Goal: Information Seeking & Learning: Learn about a topic

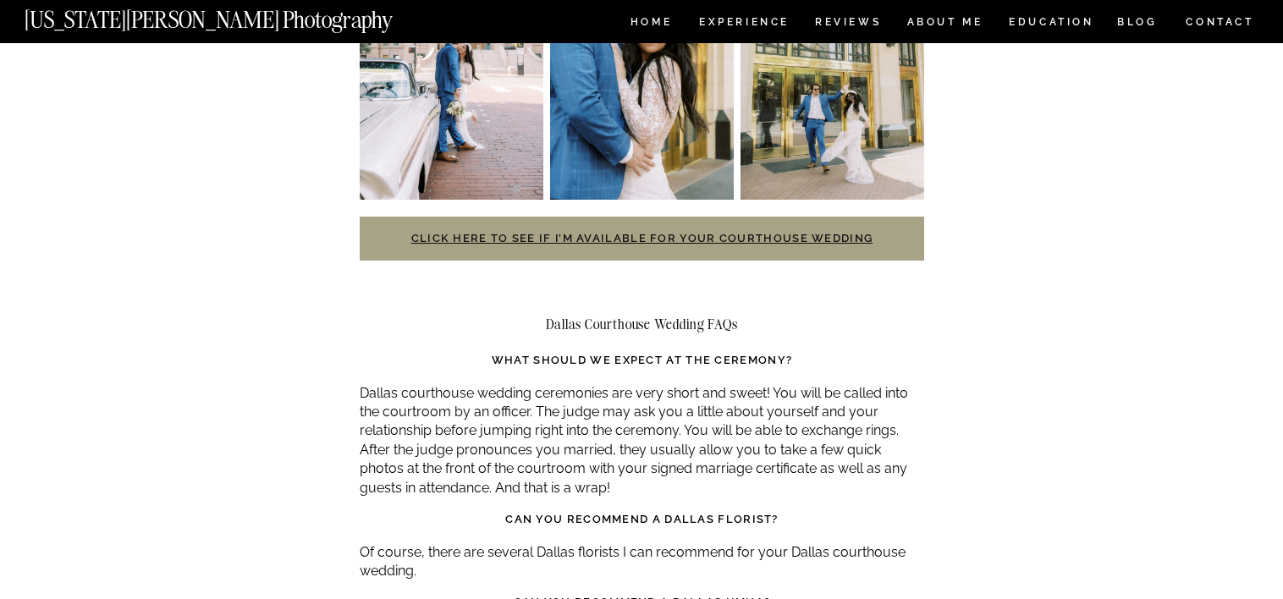
scroll to position [3639, 0]
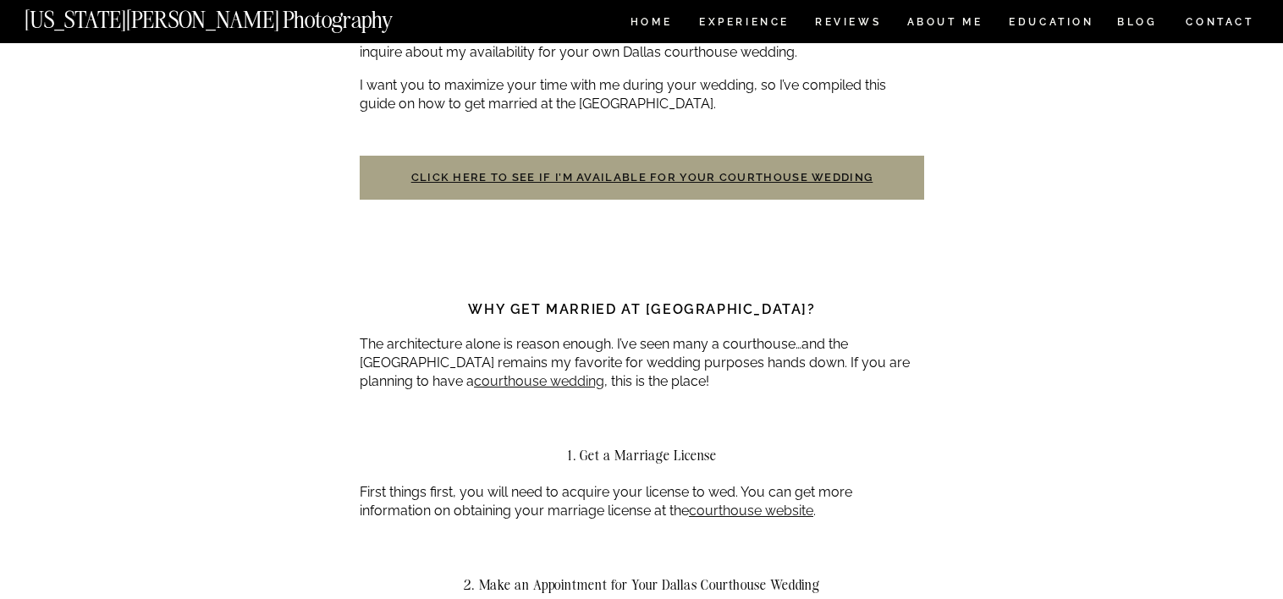
scroll to position [762, 0]
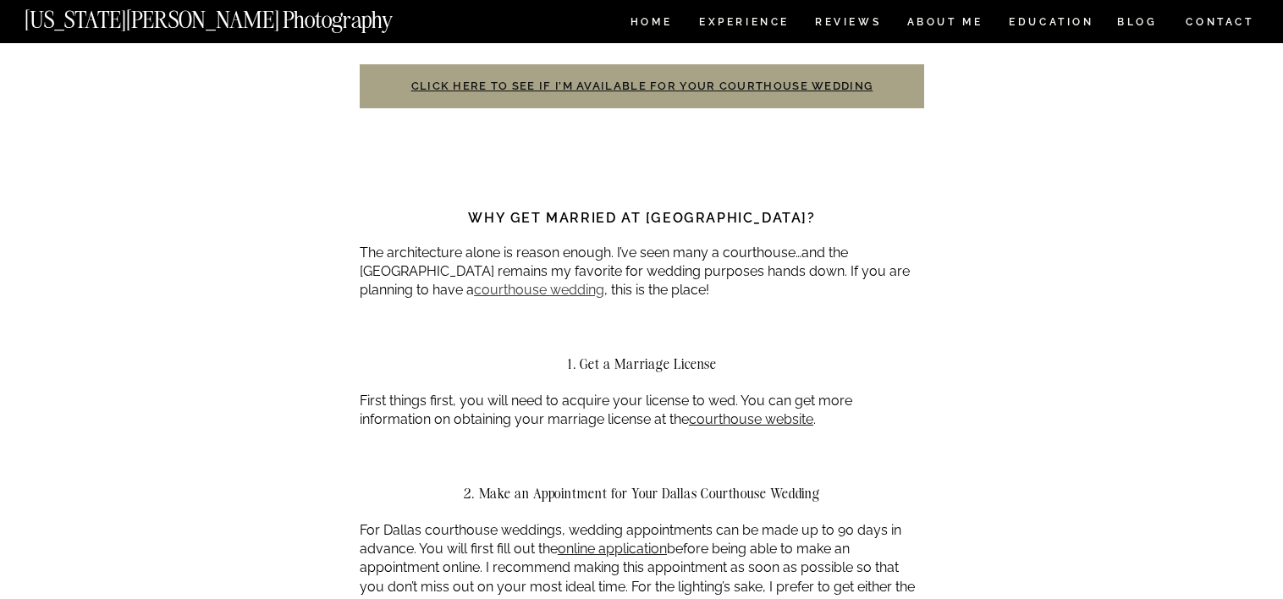
click at [481, 282] on link "courthouse wedding" at bounding box center [539, 290] width 130 height 16
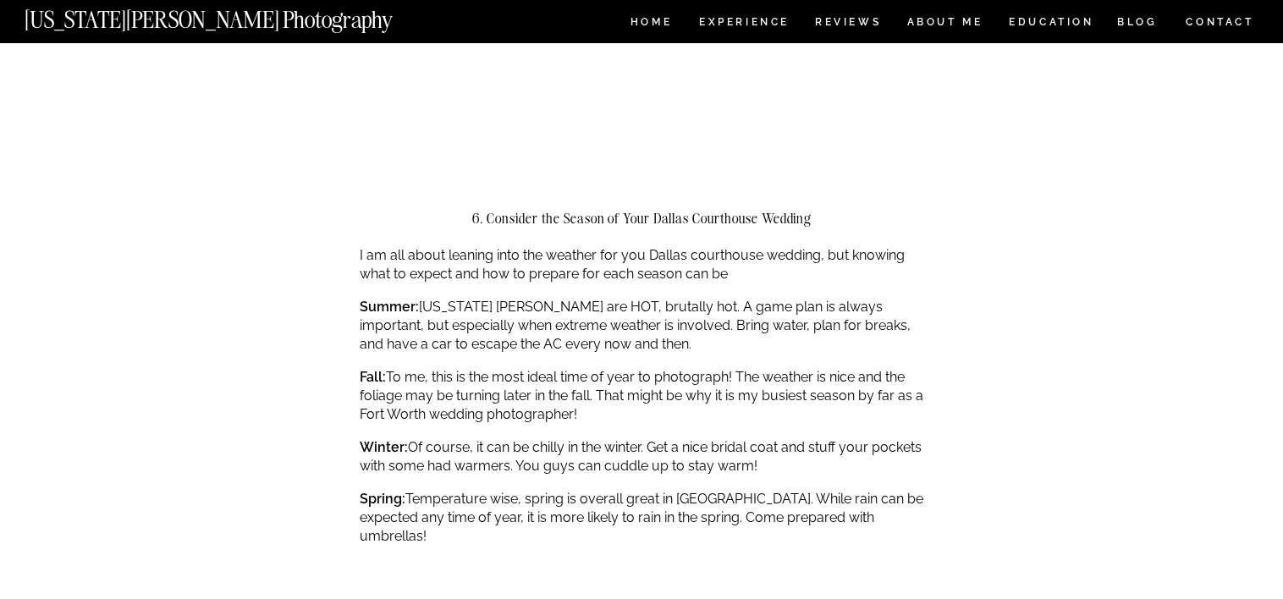
scroll to position [2877, 0]
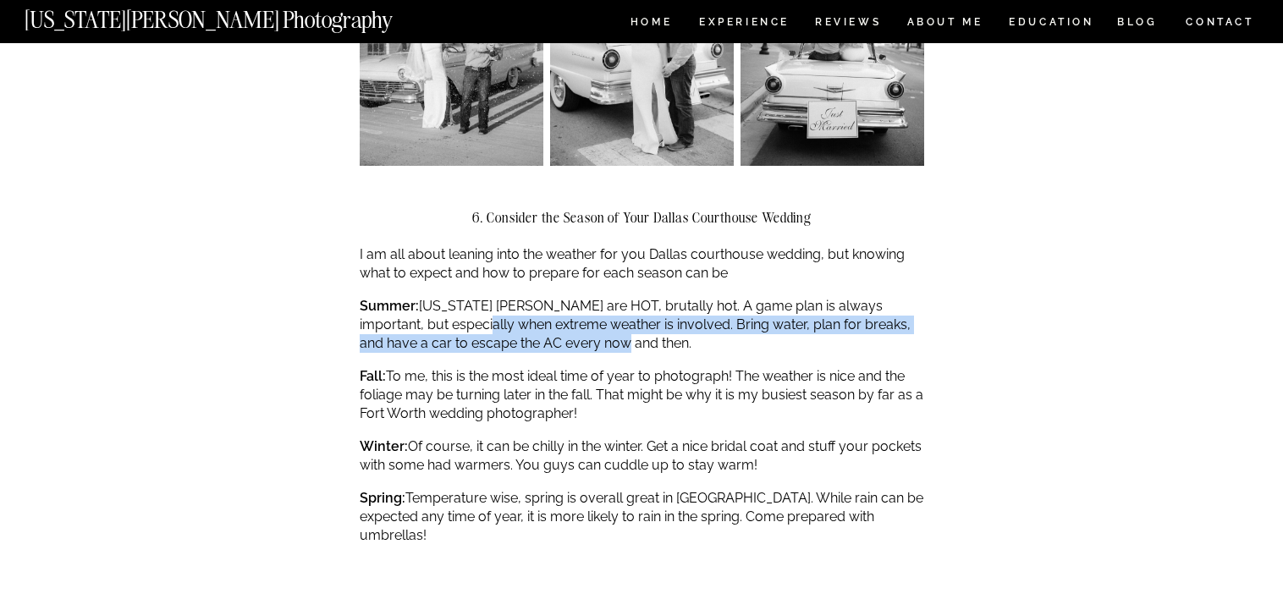
drag, startPoint x: 628, startPoint y: 306, endPoint x: 465, endPoint y: 278, distance: 164.9
click at [465, 297] on p "Summer: Texas summers are HOT, brutally hot. A game plan is always important, b…" at bounding box center [642, 325] width 564 height 57
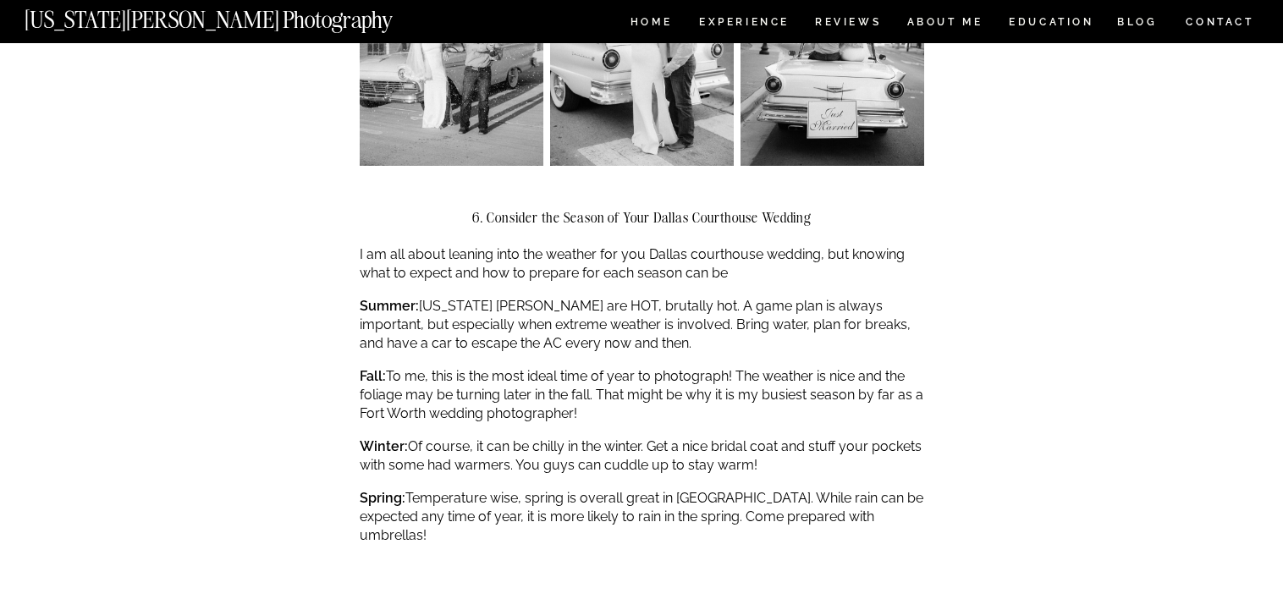
drag, startPoint x: 465, startPoint y: 278, endPoint x: 430, endPoint y: 349, distance: 78.7
click at [430, 367] on p "Fall: To me, this is the most ideal time of year to photograph! The weather is …" at bounding box center [642, 395] width 564 height 57
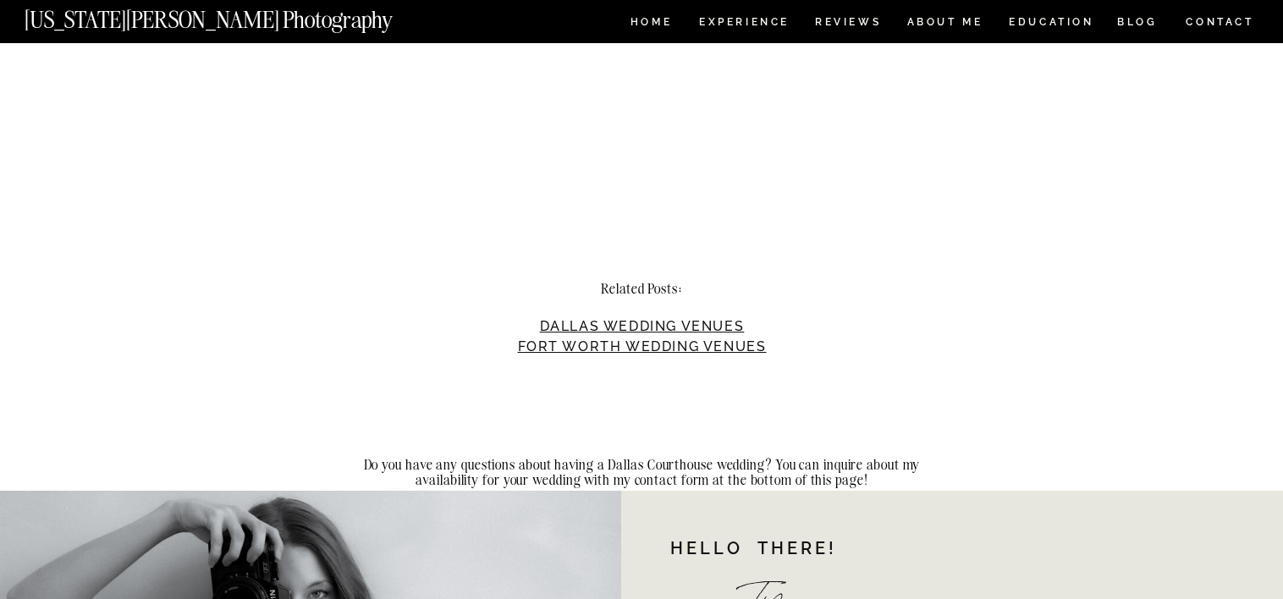
scroll to position [4485, 0]
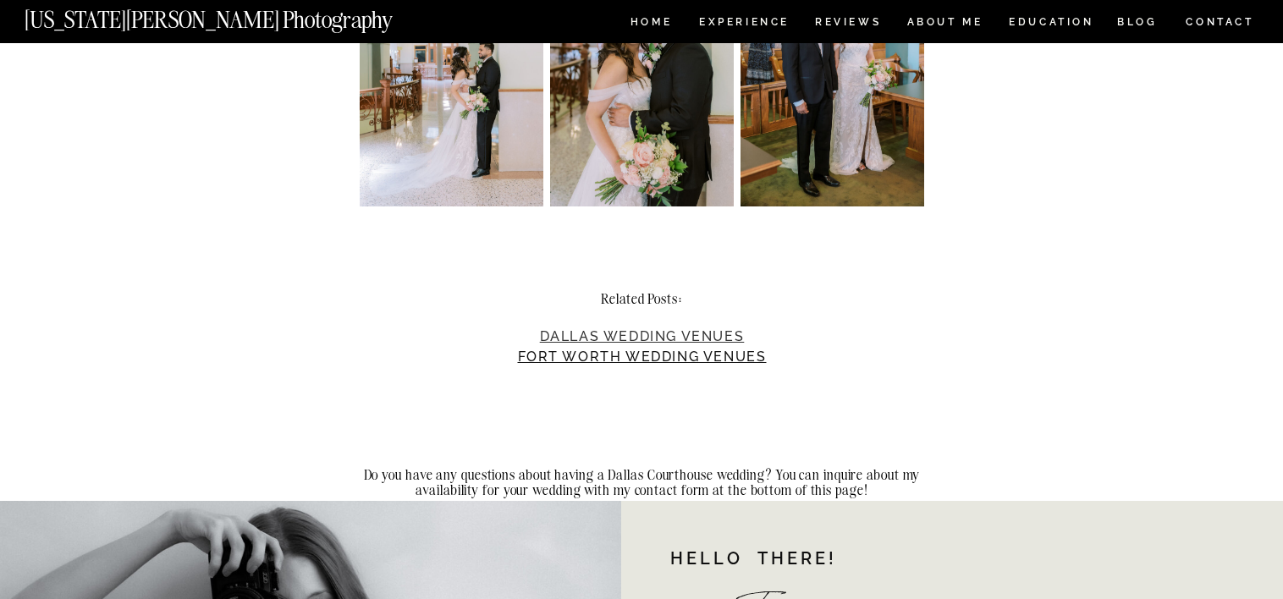
click at [593, 328] on link "Dallas Wedding Venues" at bounding box center [642, 336] width 205 height 16
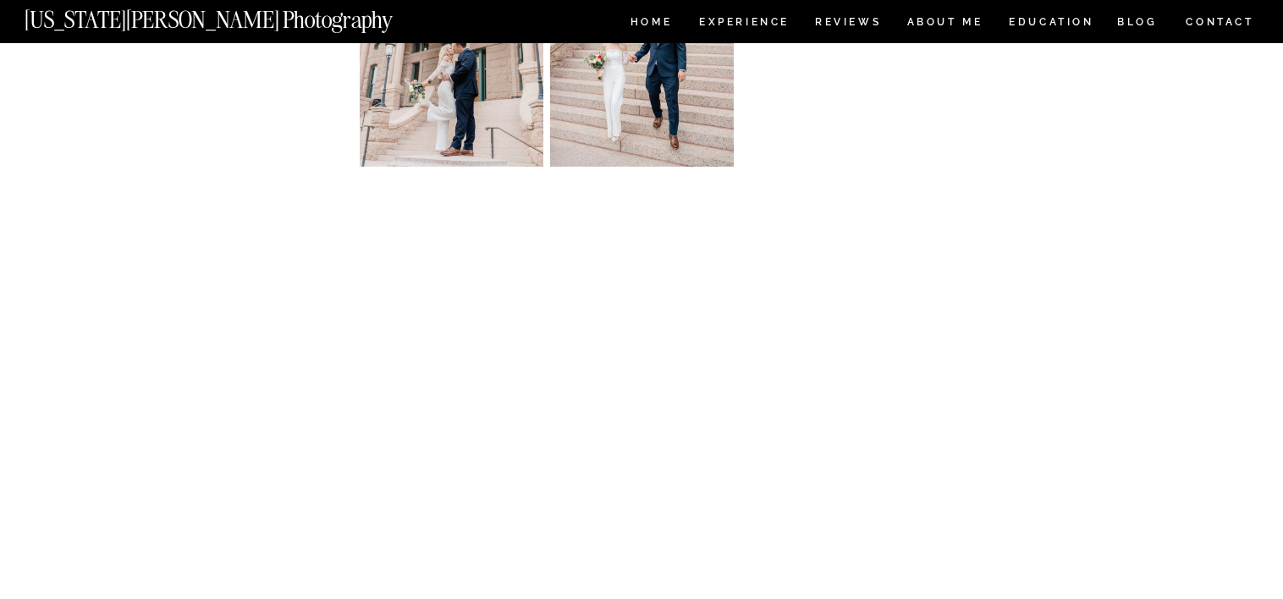
scroll to position [2454, 0]
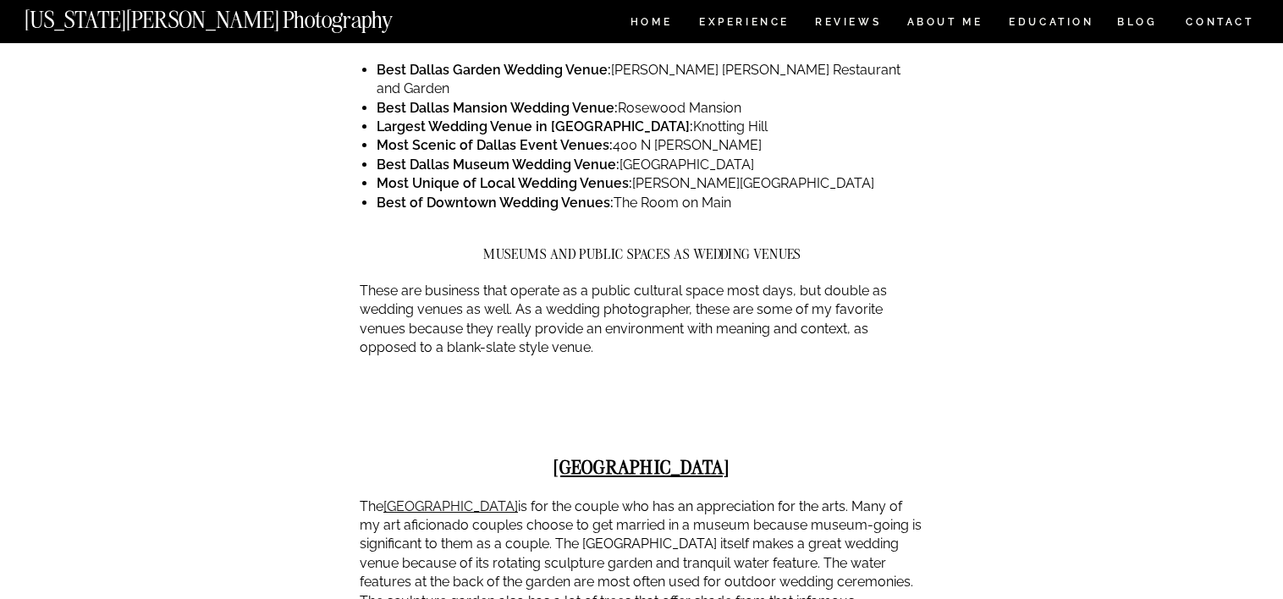
scroll to position [1016, 0]
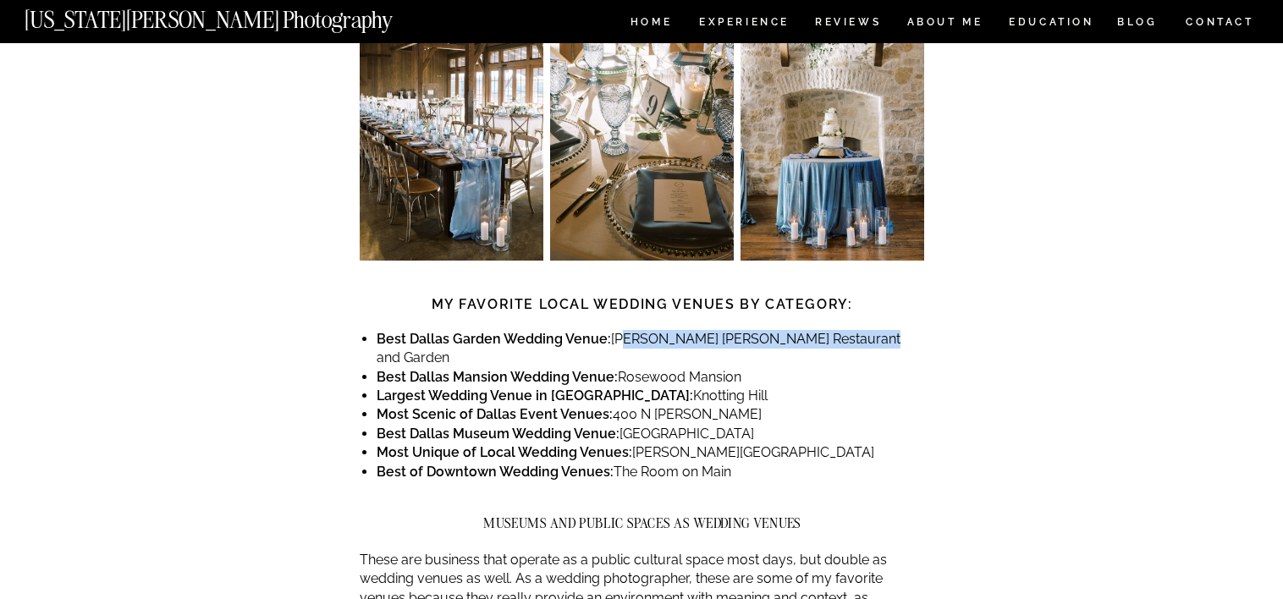
drag, startPoint x: 619, startPoint y: 277, endPoint x: 887, endPoint y: 270, distance: 267.5
click at [655, 387] on li "Largest Wedding Venue in Dallas: Knotting Hill" at bounding box center [651, 396] width 548 height 19
drag, startPoint x: 619, startPoint y: 301, endPoint x: 741, endPoint y: 302, distance: 121.9
click at [741, 368] on li "Best Dallas Mansion Wedding Venue: Rosewood Mansion" at bounding box center [651, 377] width 548 height 19
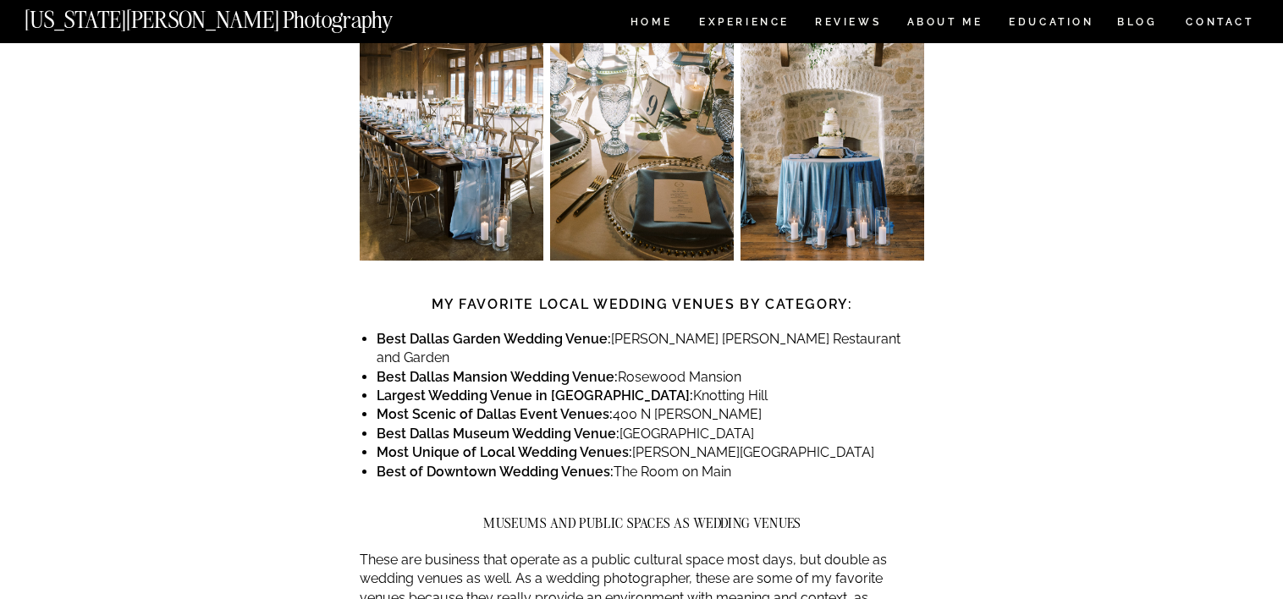
copy li "Rosewood Mansion"
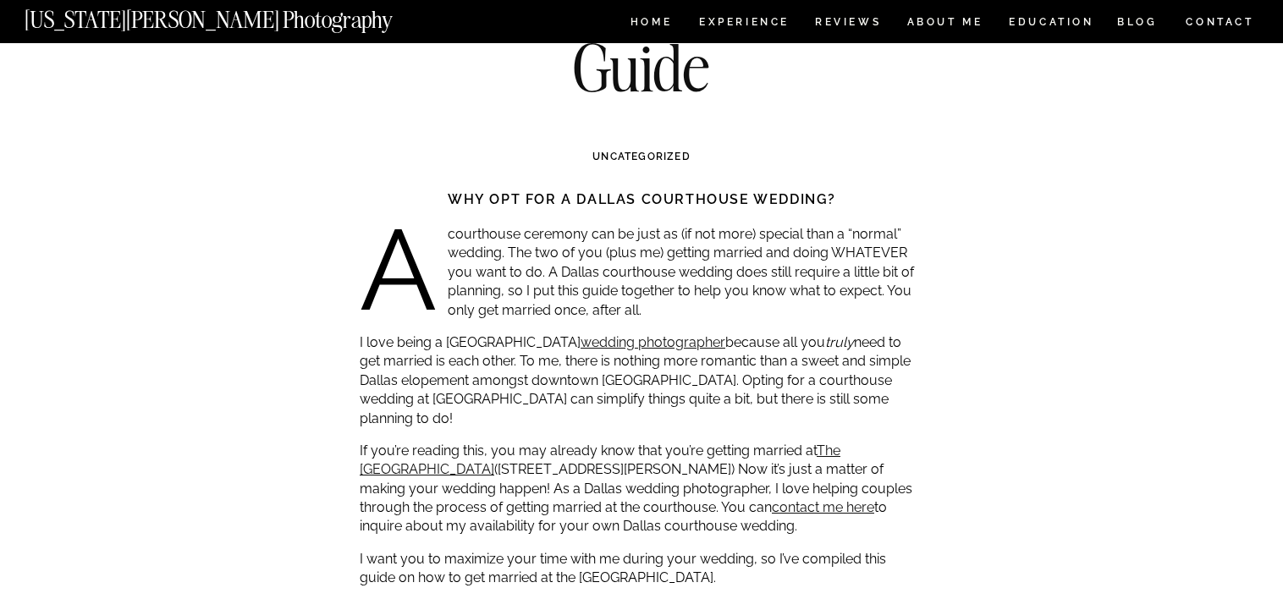
scroll to position [423, 0]
